Goal: Navigation & Orientation: Go to known website

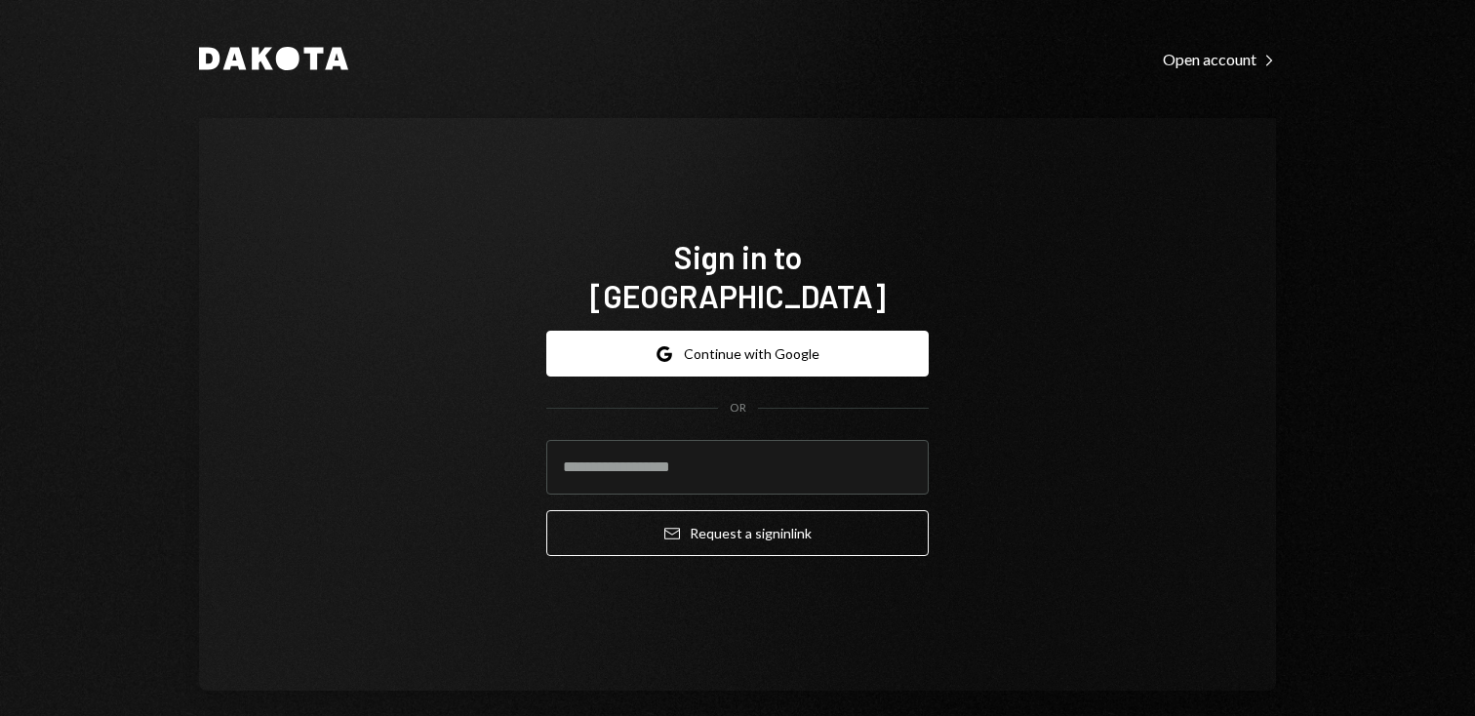
scroll to position [4, 0]
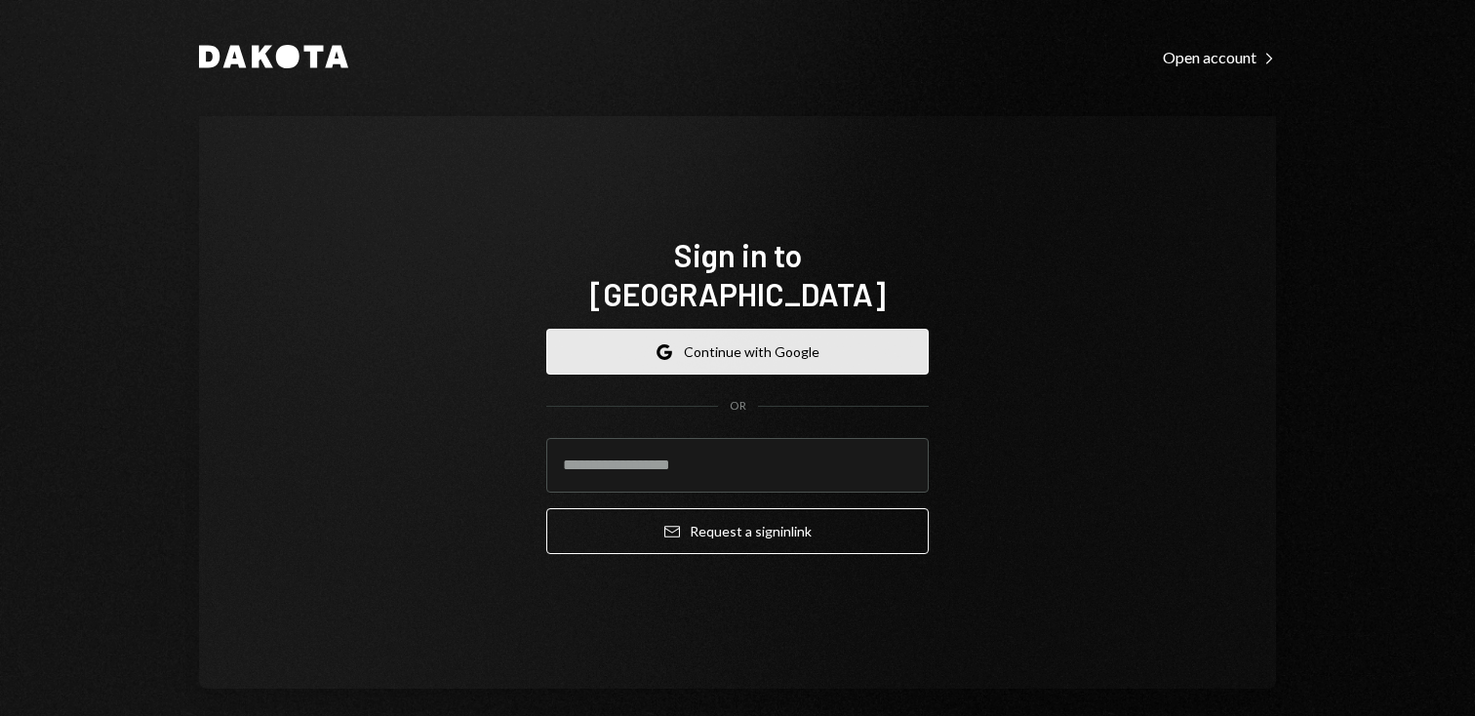
click at [623, 329] on button "Google Continue with Google" at bounding box center [737, 352] width 382 height 46
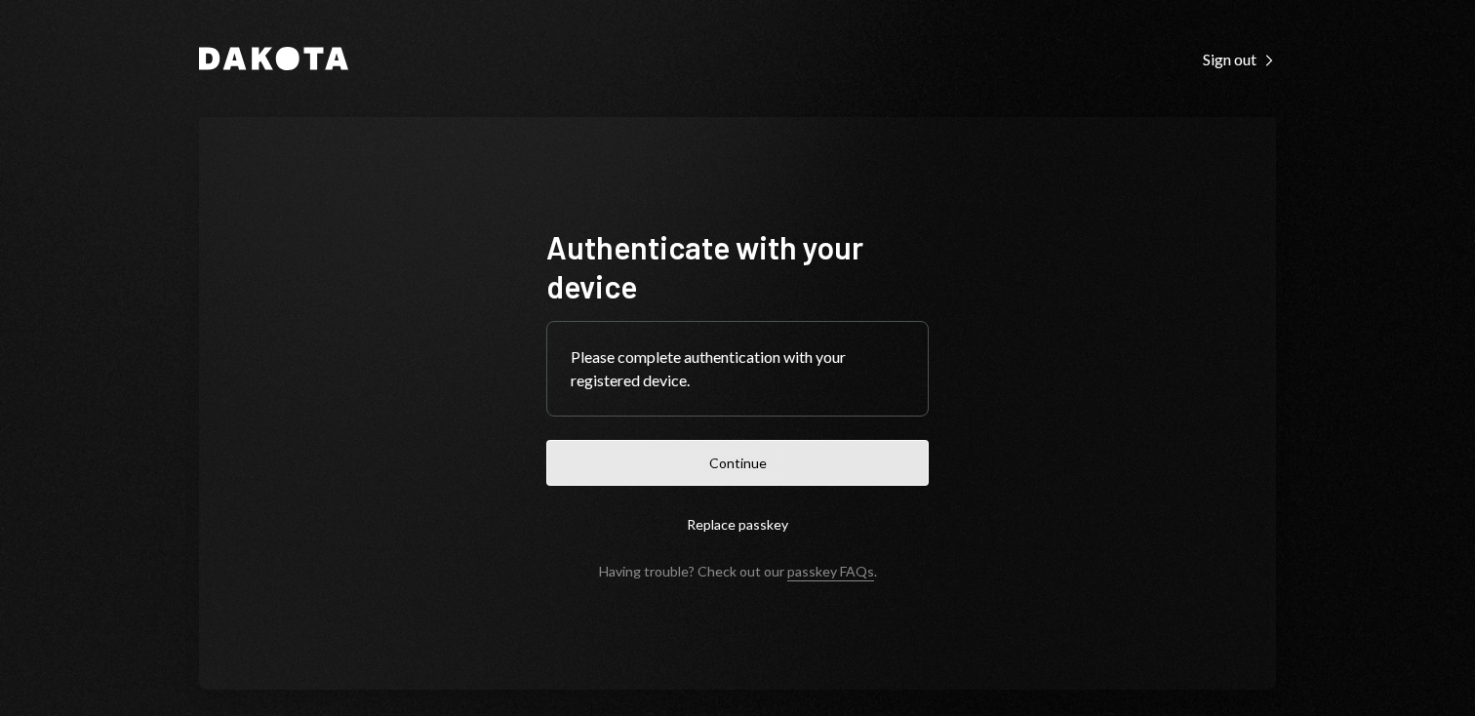
click at [638, 464] on button "Continue" at bounding box center [737, 463] width 382 height 46
